Goal: Check status: Check status

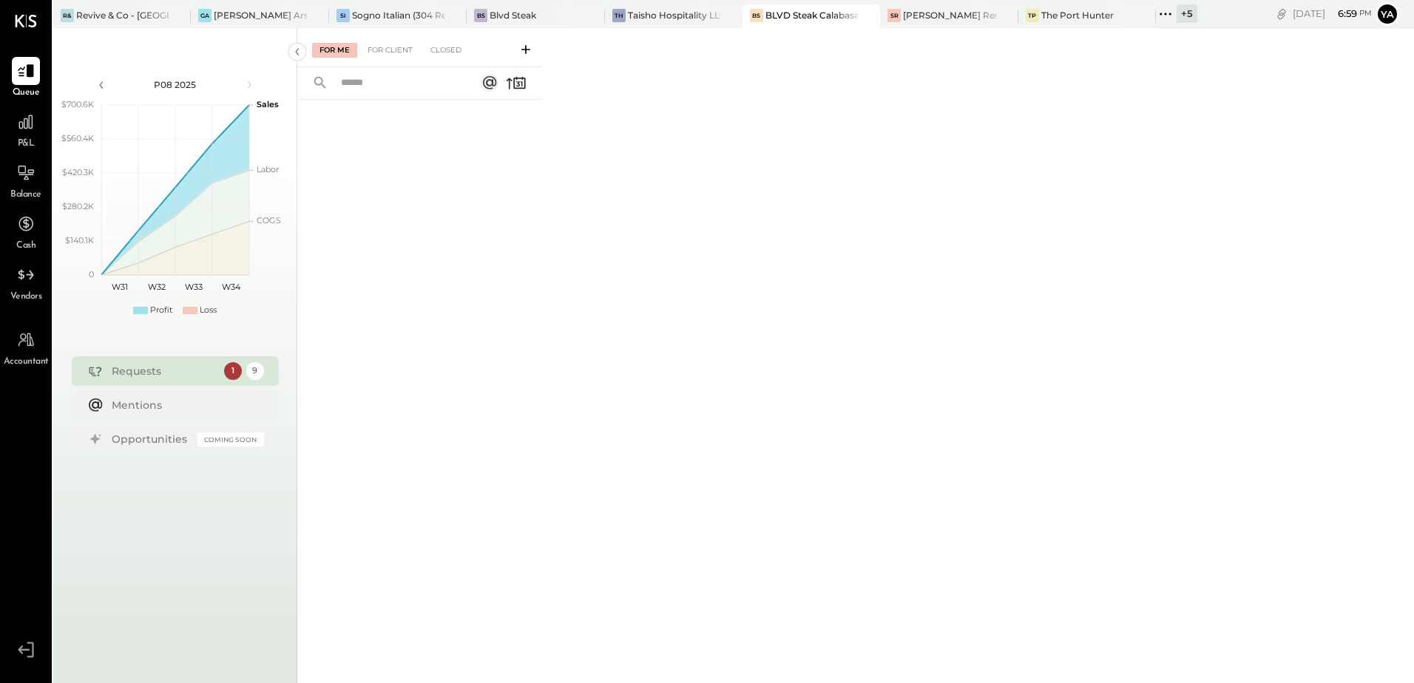
click at [802, 11] on div "BLVD Steak Calabasas" at bounding box center [811, 15] width 92 height 13
click at [374, 55] on div "For Client" at bounding box center [390, 50] width 60 height 15
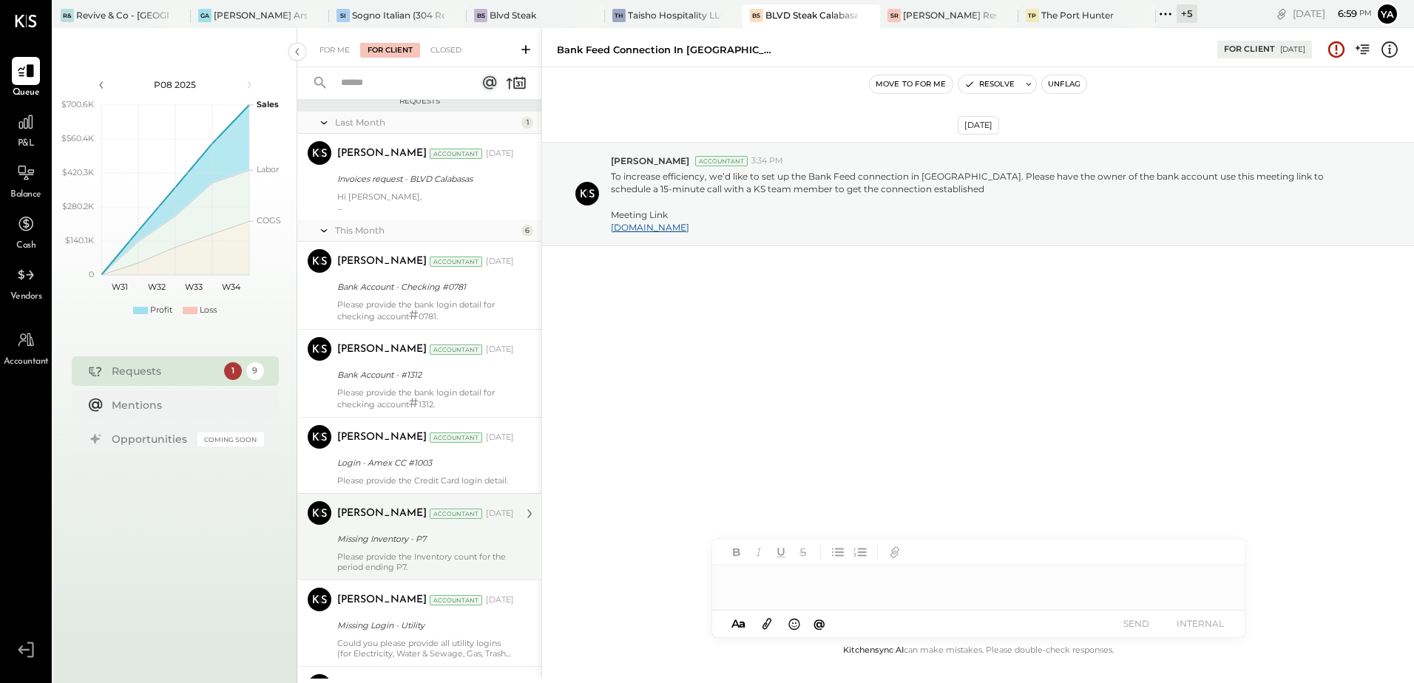
scroll to position [222, 0]
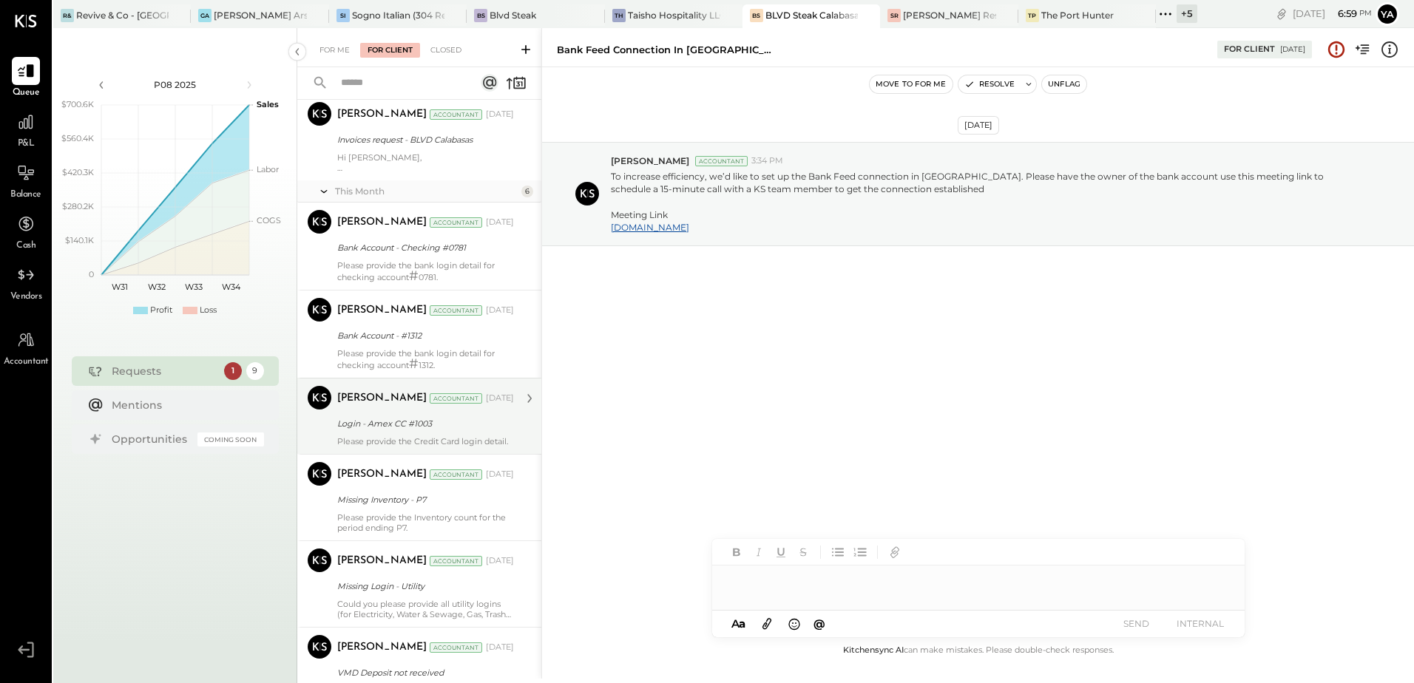
click at [461, 416] on div "Login - Amex CC #1003" at bounding box center [423, 424] width 172 height 18
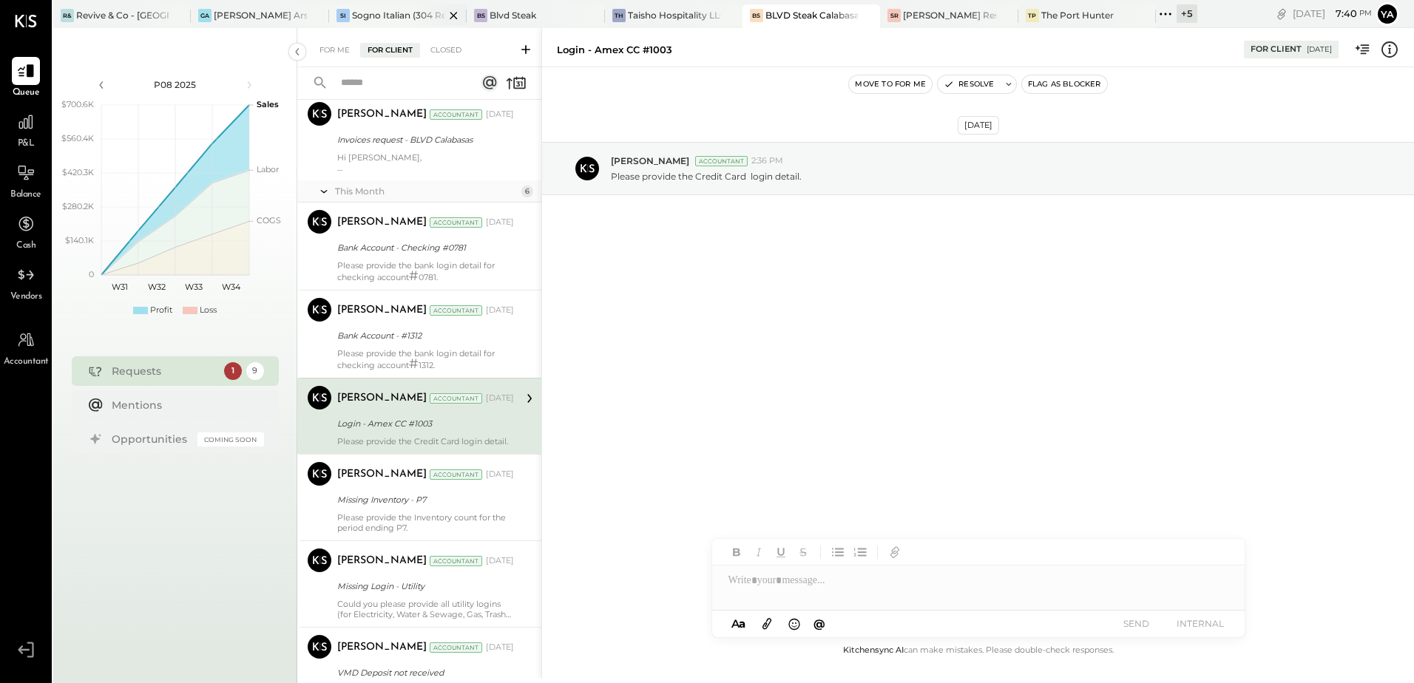
scroll to position [222, 0]
